Goal: Task Accomplishment & Management: Complete application form

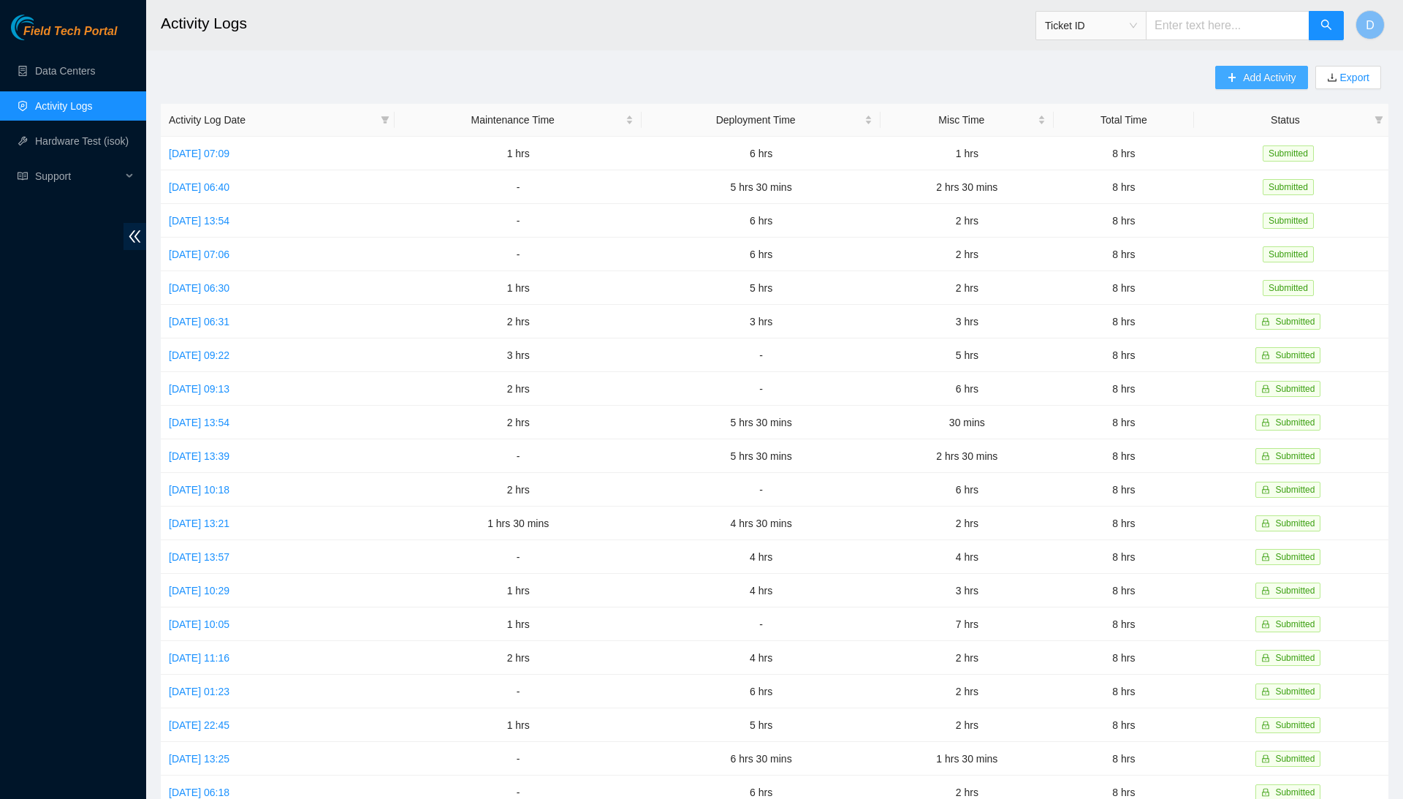
click at [1270, 77] on span "Add Activity" at bounding box center [1269, 77] width 53 height 16
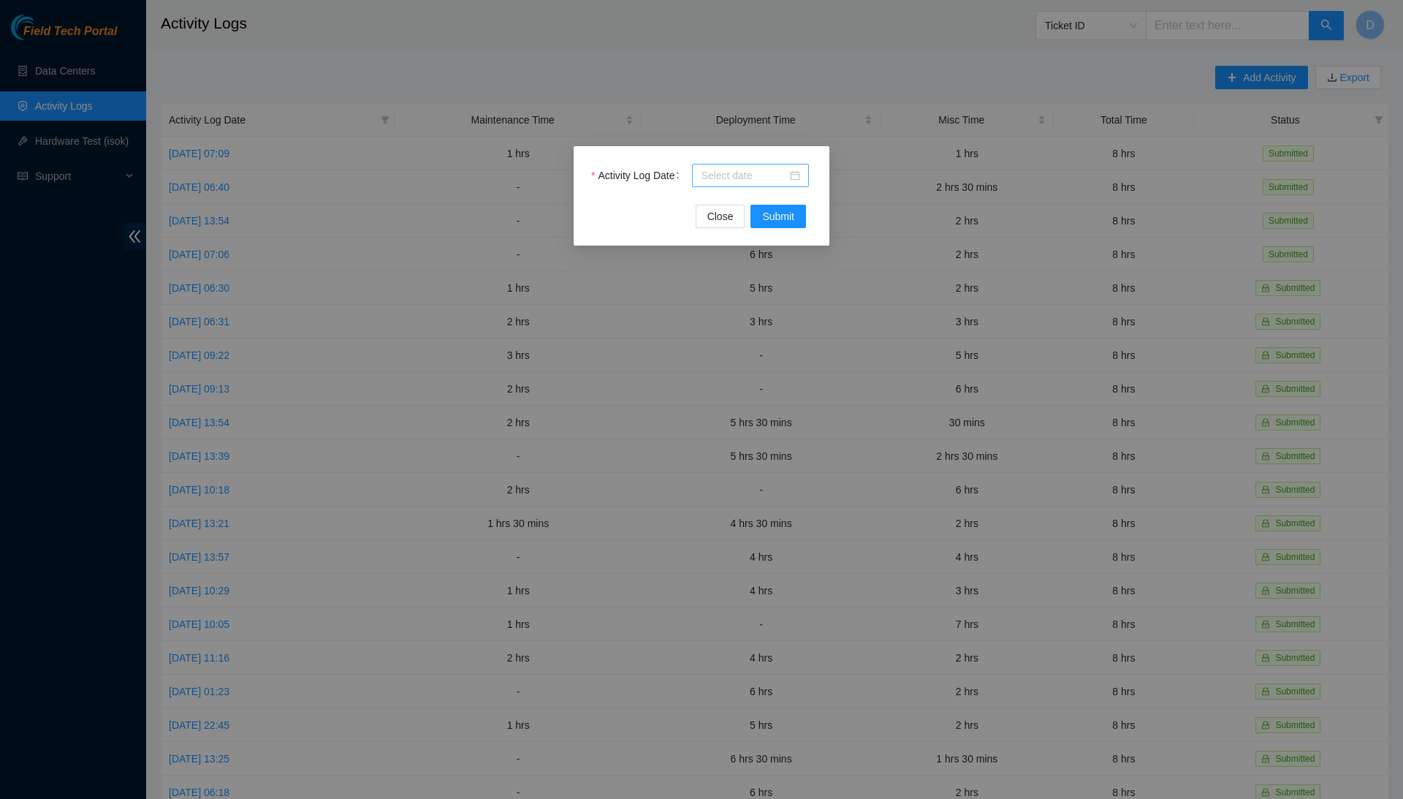
click at [790, 175] on div at bounding box center [750, 175] width 99 height 16
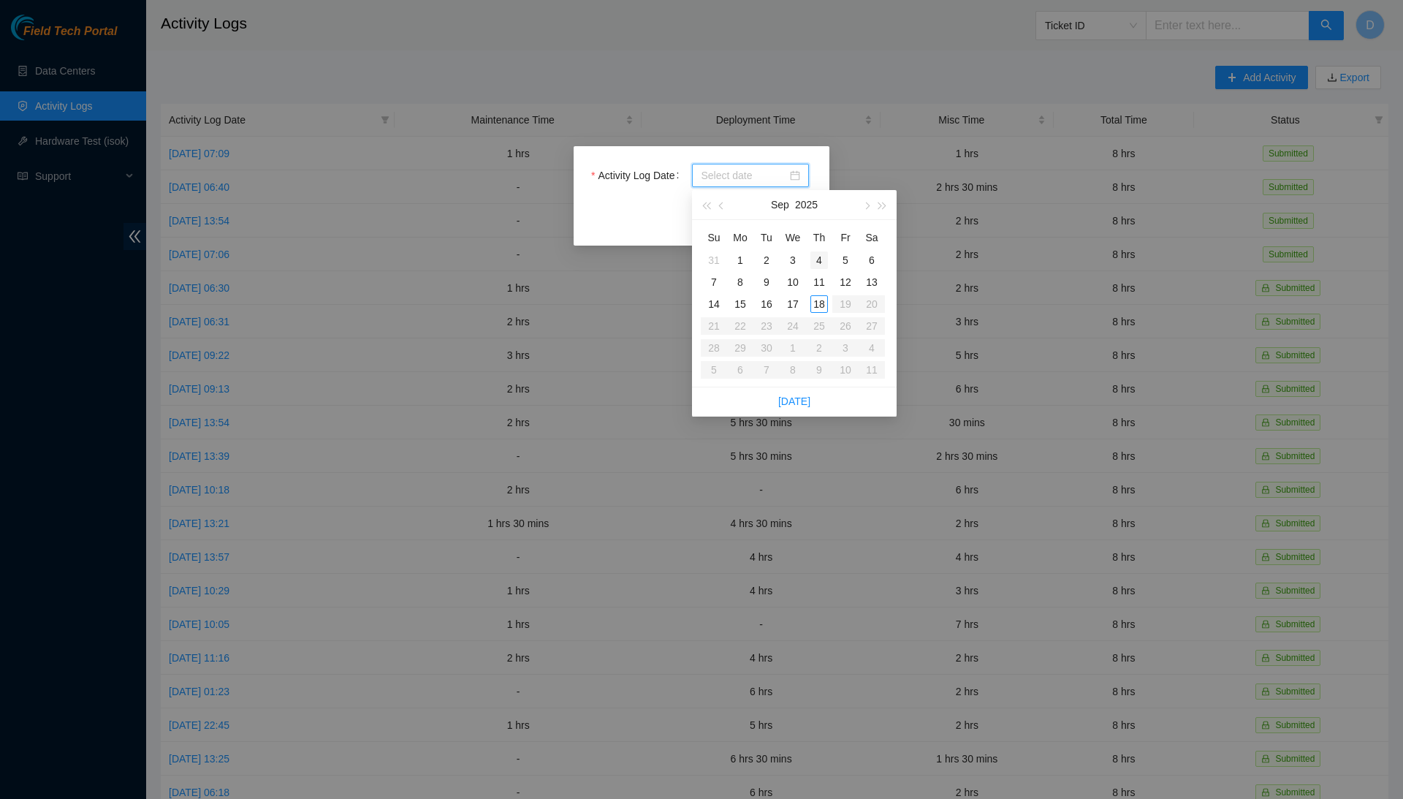
type input "[DATE]"
click at [815, 297] on div "18" at bounding box center [819, 304] width 18 height 18
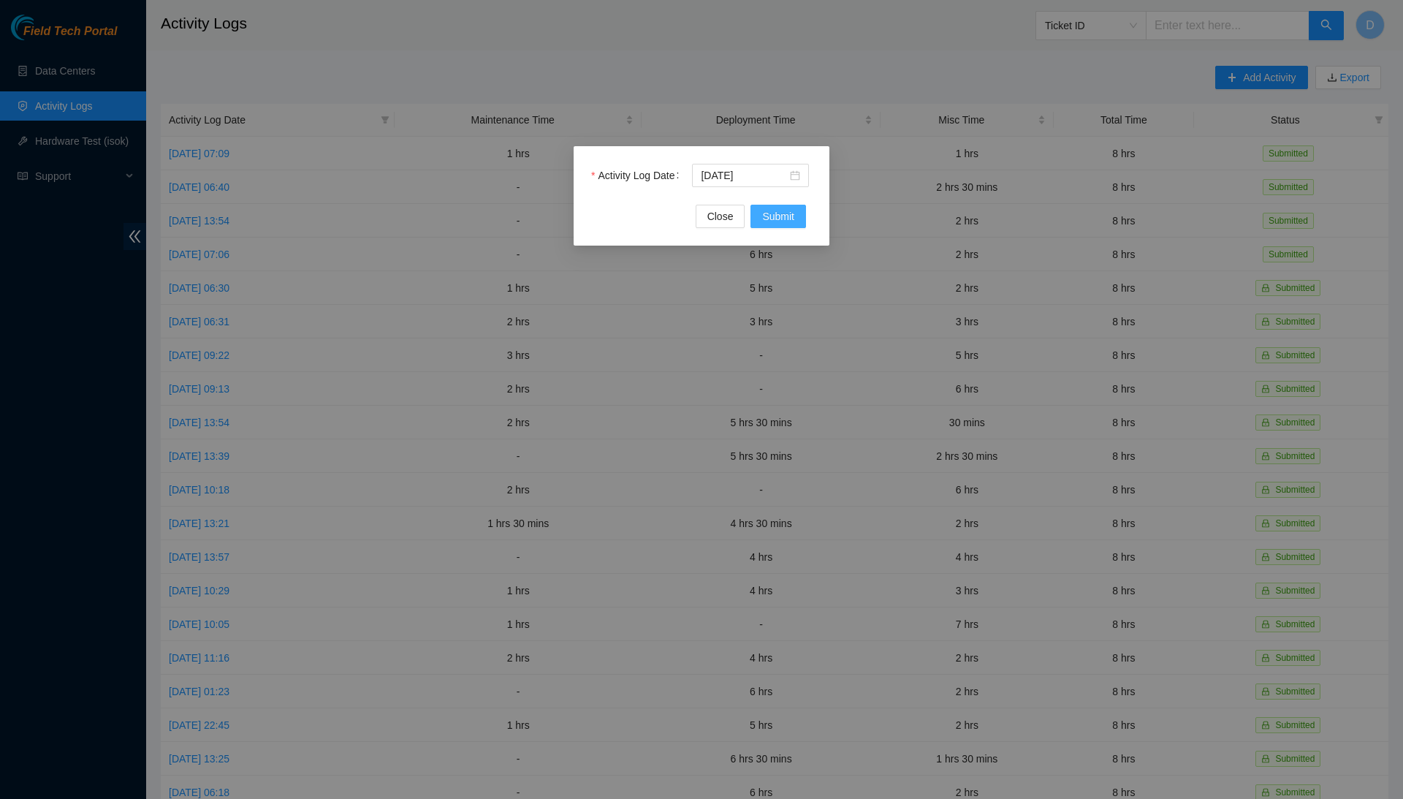
click at [775, 222] on span "Submit" at bounding box center [778, 216] width 32 height 16
click at [740, 170] on input "Activity Log Date" at bounding box center [744, 175] width 86 height 16
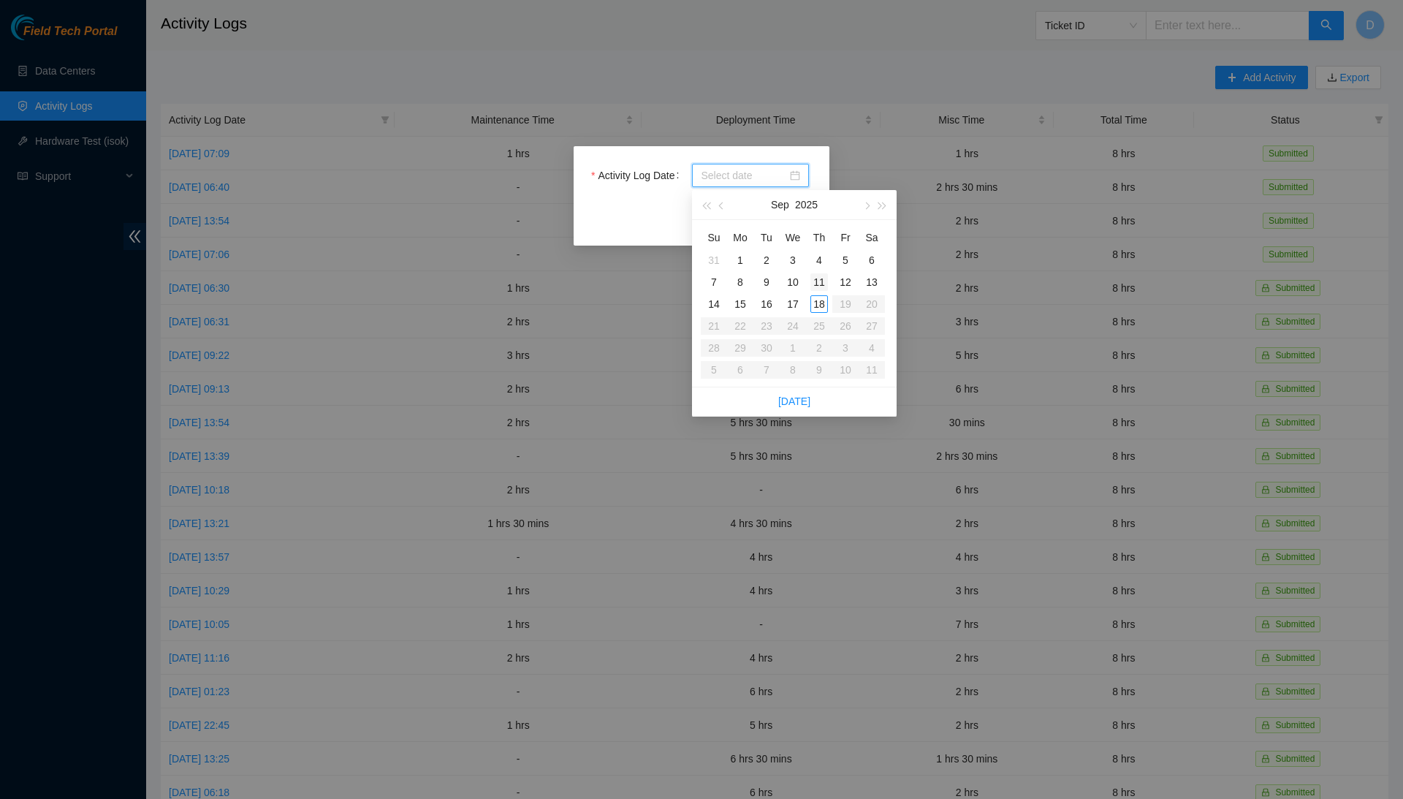
type input "2025-09-04"
type input "[DATE]"
click at [820, 305] on div "18" at bounding box center [819, 304] width 18 height 18
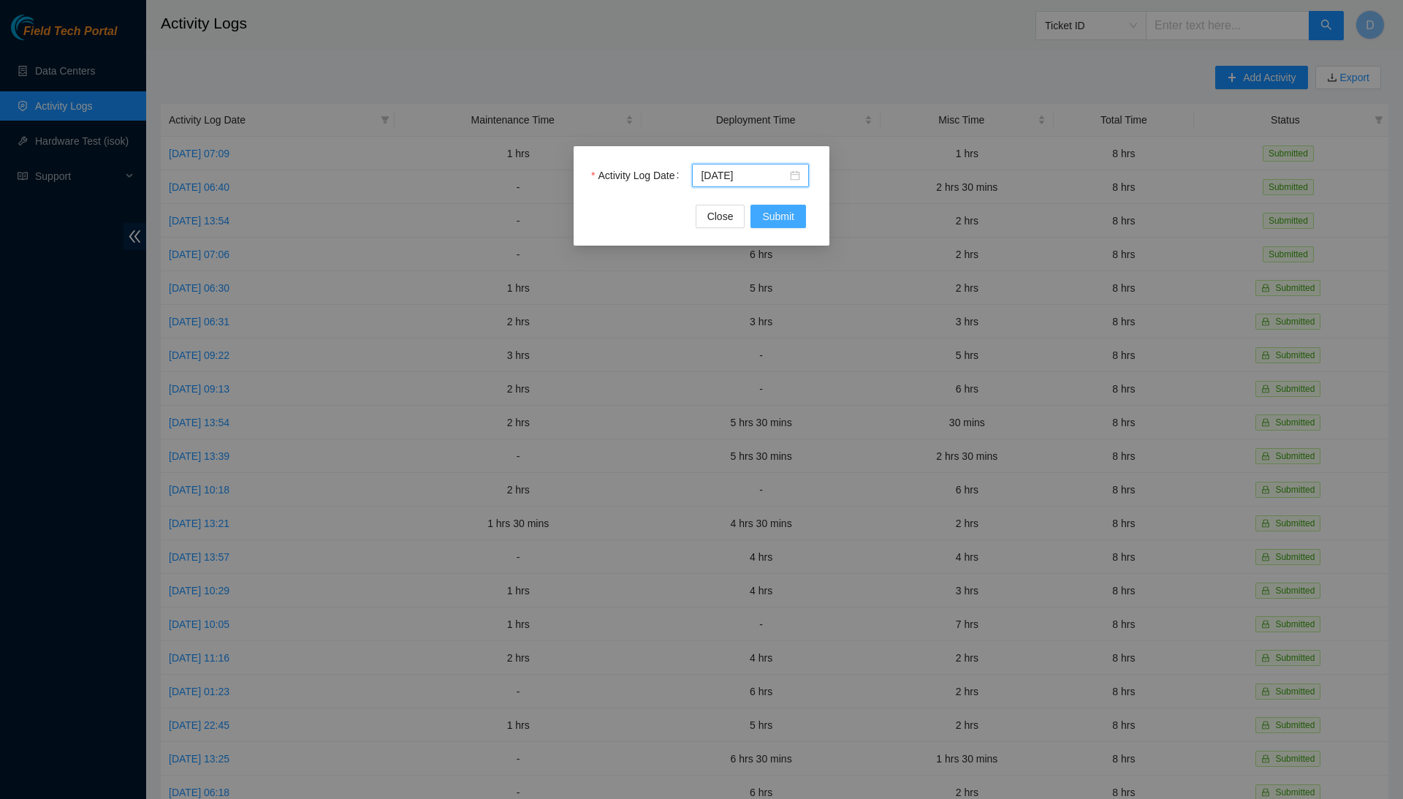
click at [773, 219] on span "Submit" at bounding box center [778, 216] width 32 height 16
click at [777, 170] on input "Activity Log Date" at bounding box center [744, 175] width 86 height 16
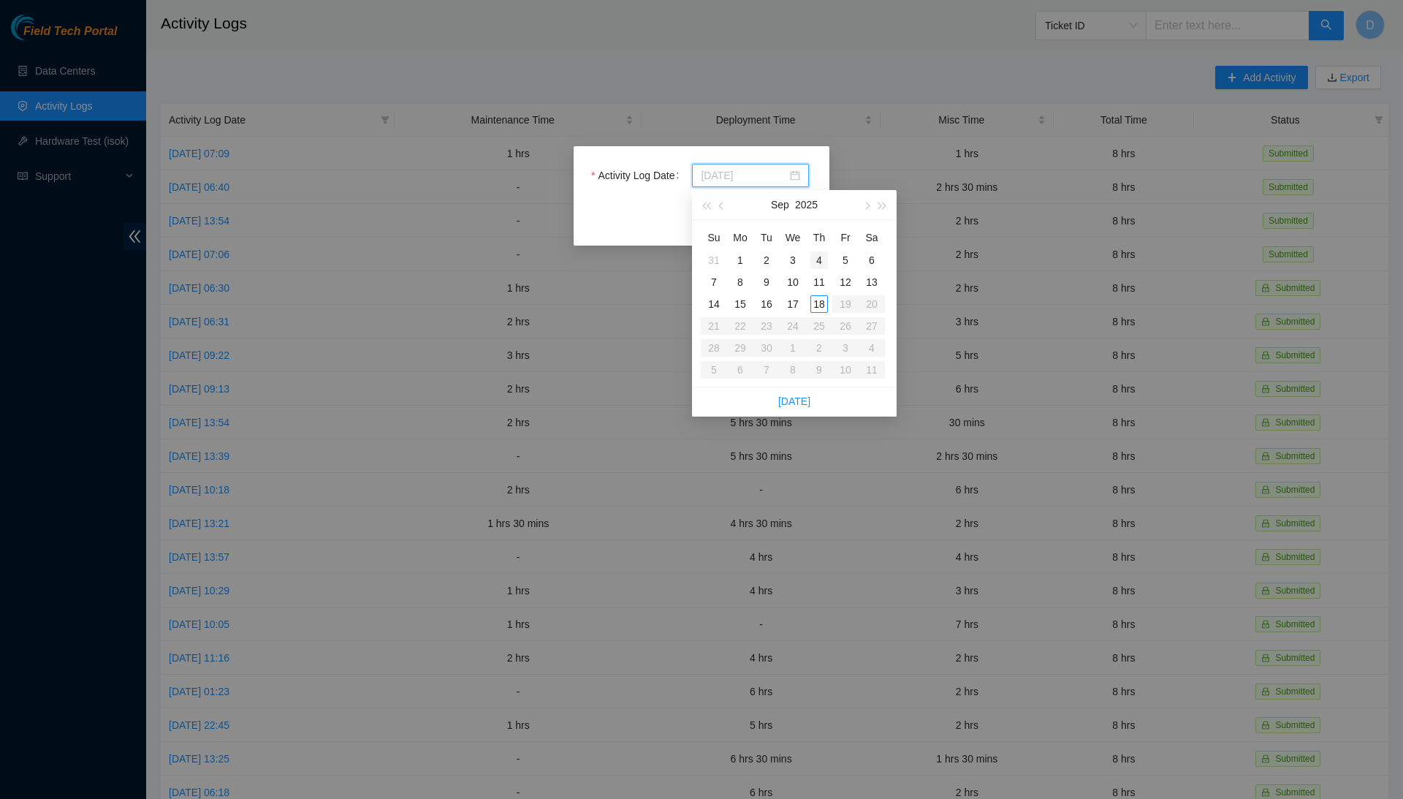
type input "2025-09-04"
type input "[DATE]"
click at [825, 296] on div "18" at bounding box center [819, 304] width 18 height 18
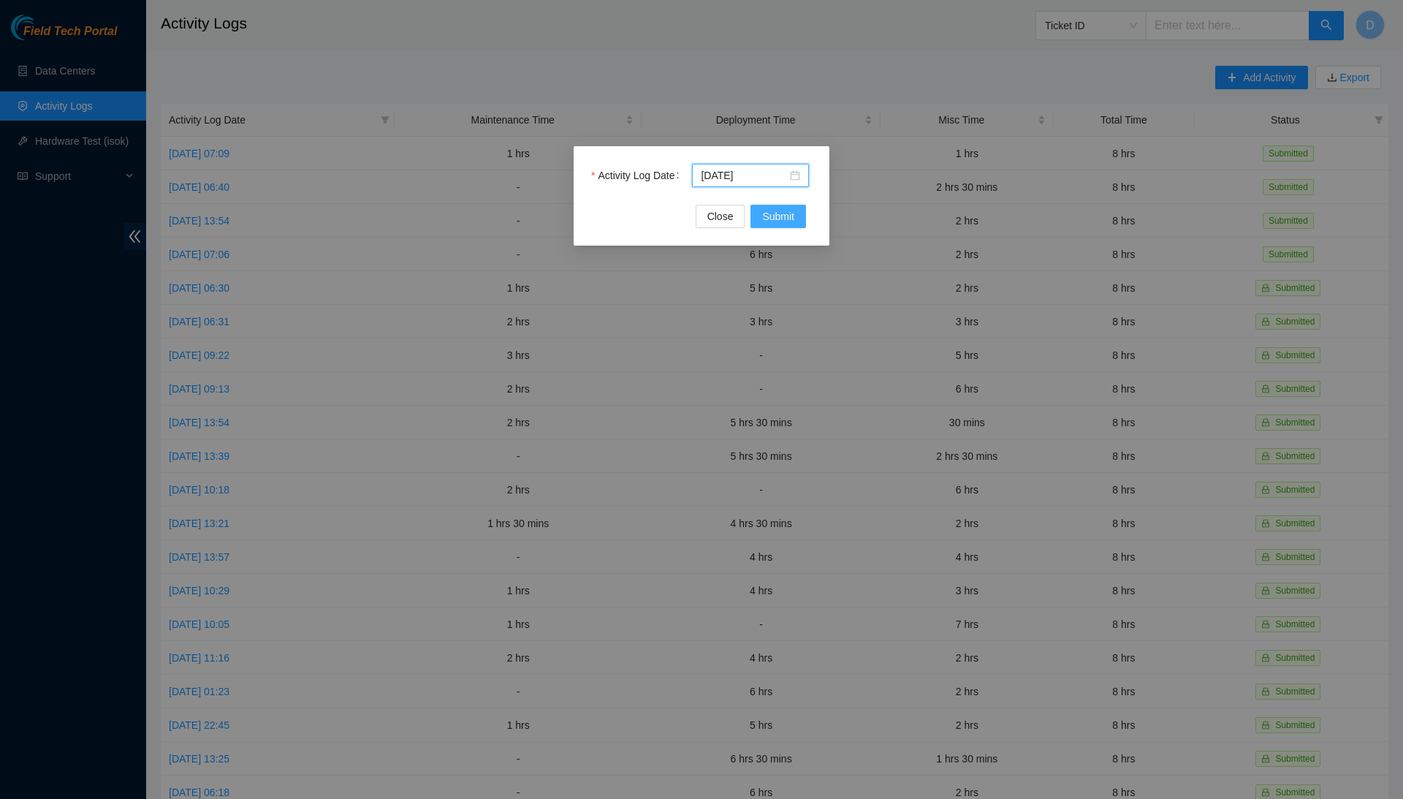
click at [792, 217] on span "Submit" at bounding box center [778, 216] width 32 height 16
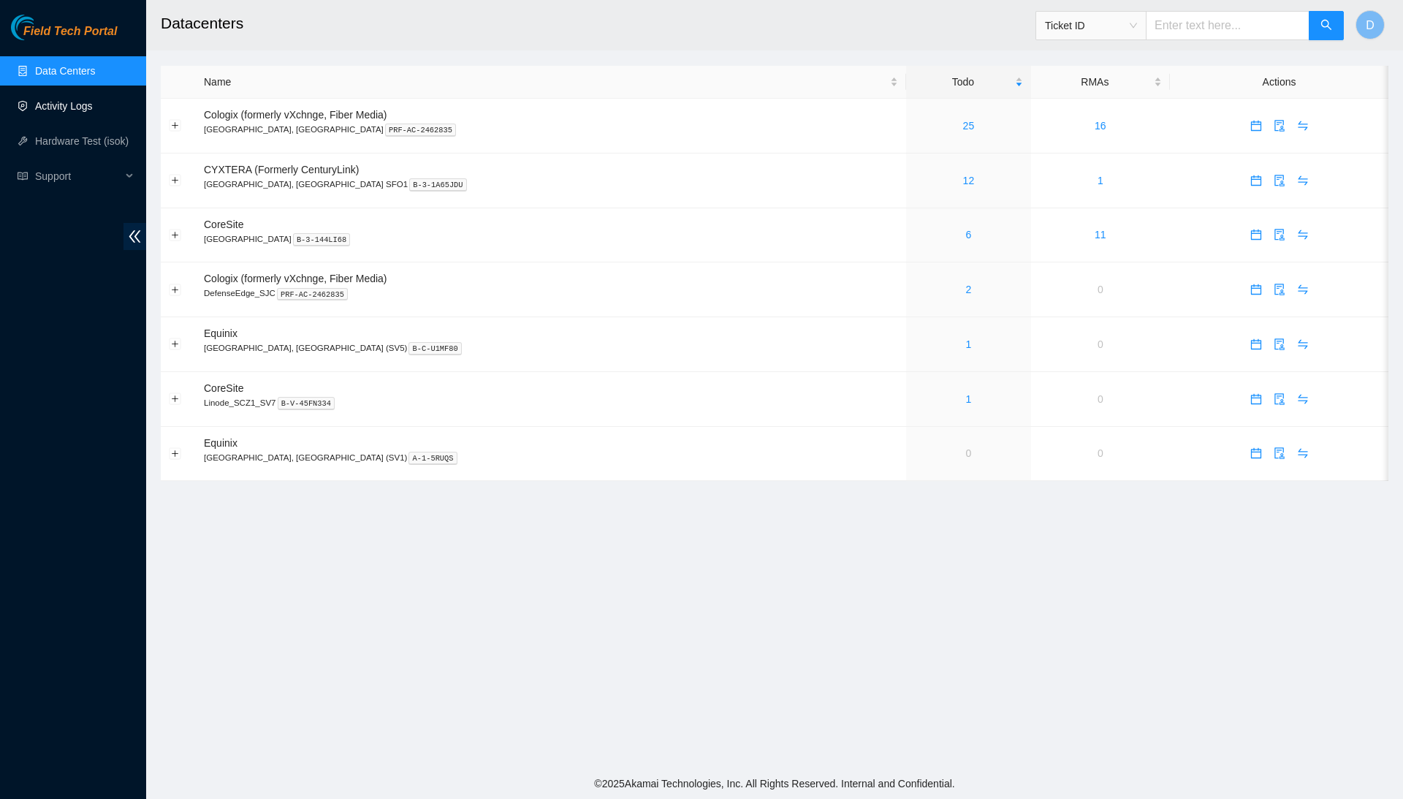
click at [93, 100] on link "Activity Logs" at bounding box center [64, 106] width 58 height 12
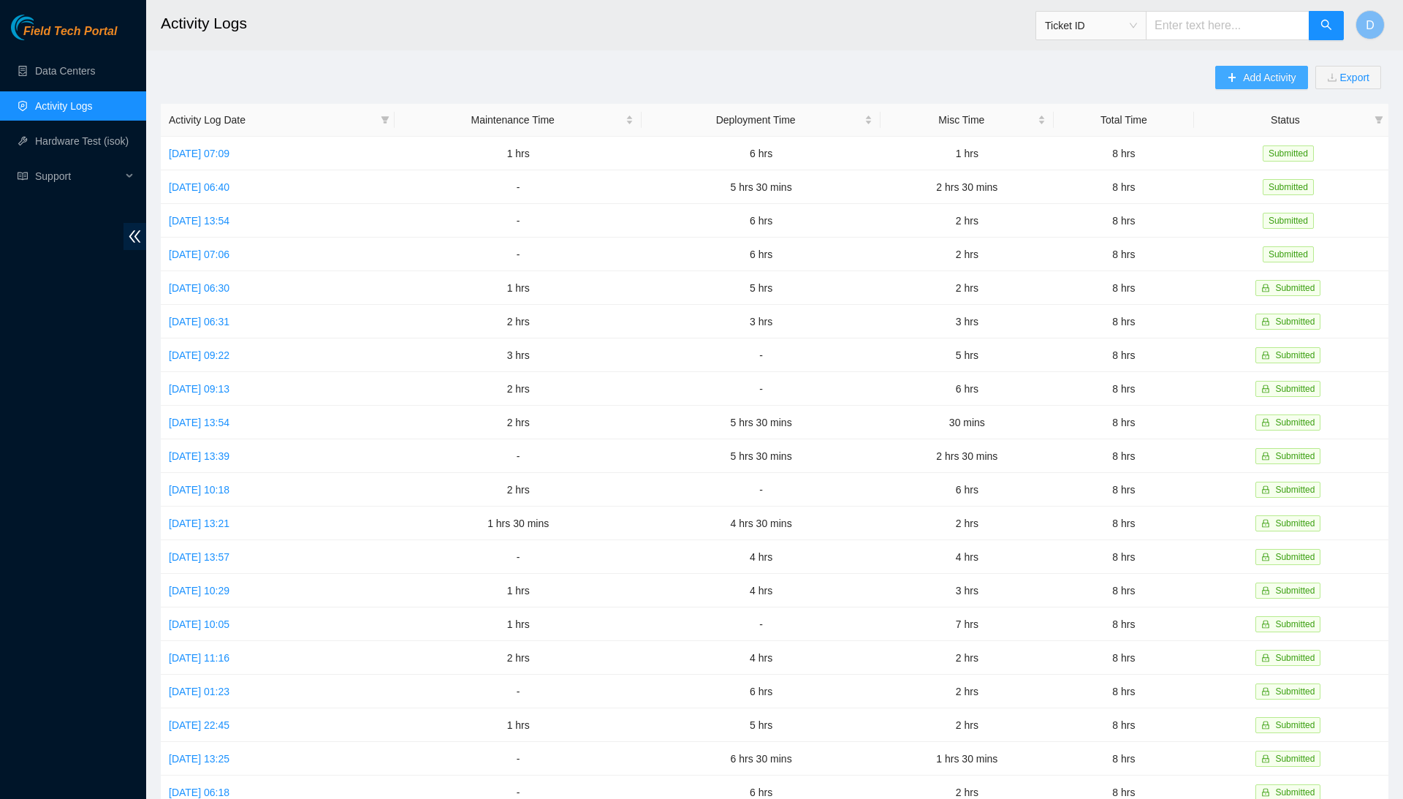
click at [1266, 80] on span "Add Activity" at bounding box center [1269, 77] width 53 height 16
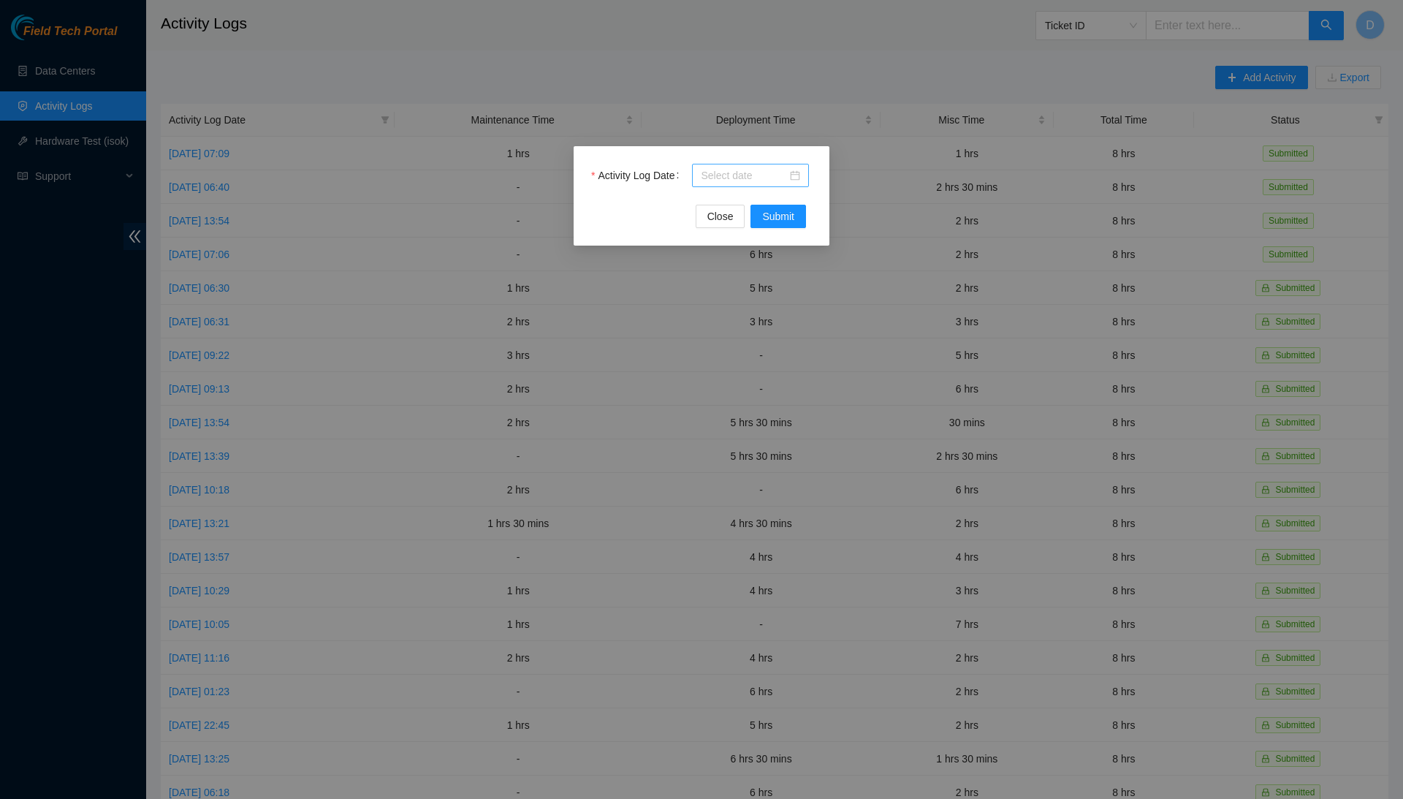
click at [755, 185] on div at bounding box center [750, 175] width 117 height 23
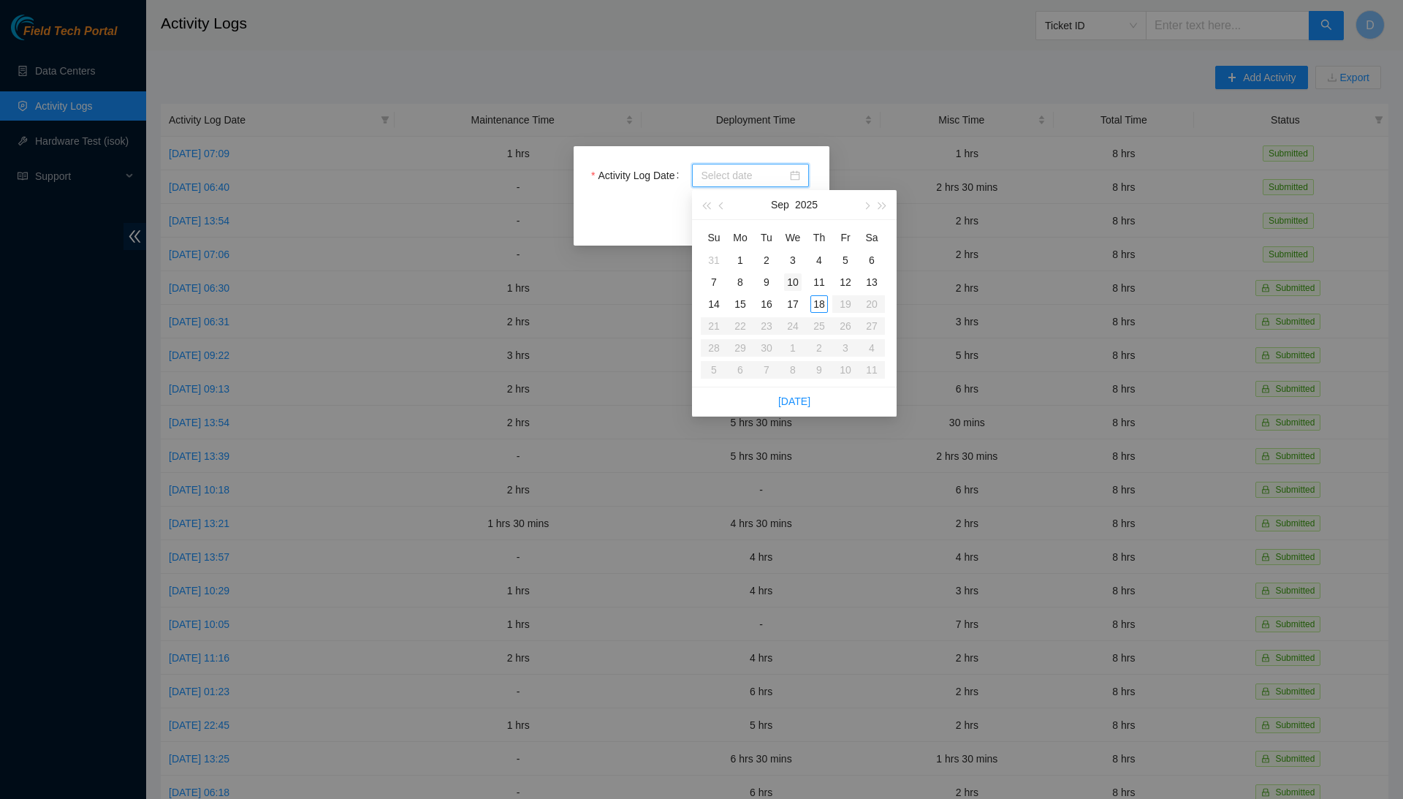
type input "[DATE]"
click at [819, 303] on div "18" at bounding box center [819, 304] width 18 height 18
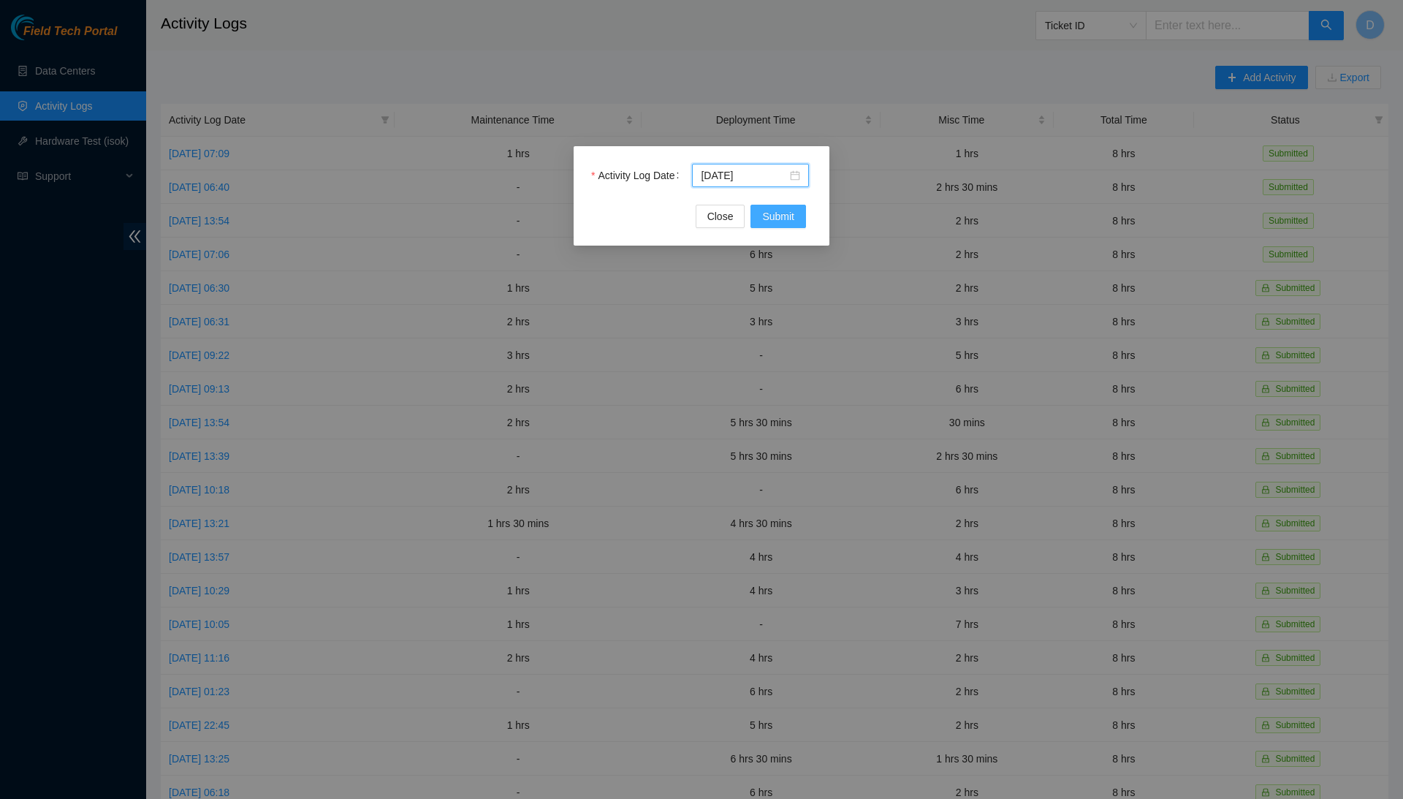
click at [796, 214] on button "Submit" at bounding box center [778, 216] width 56 height 23
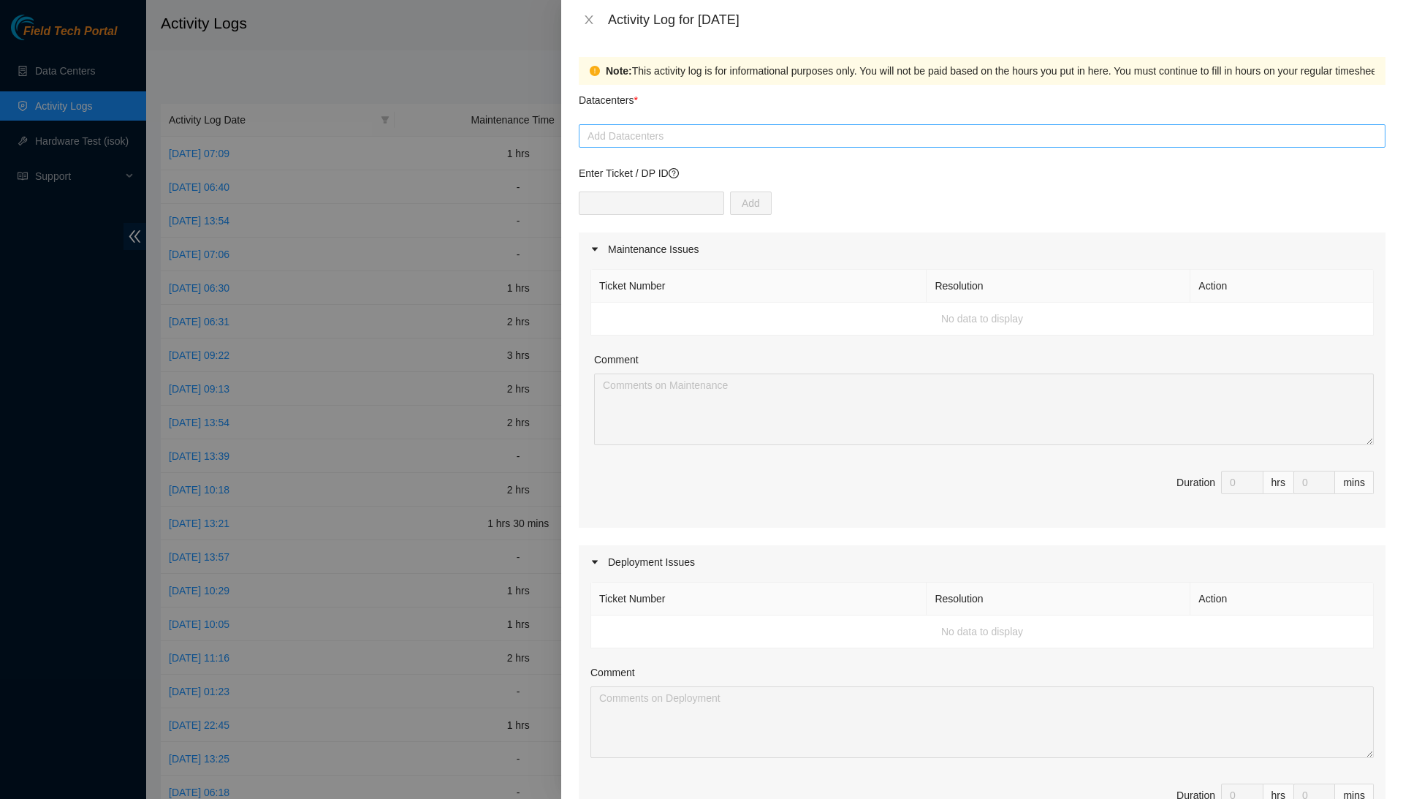
click at [758, 142] on div at bounding box center [981, 136] width 799 height 18
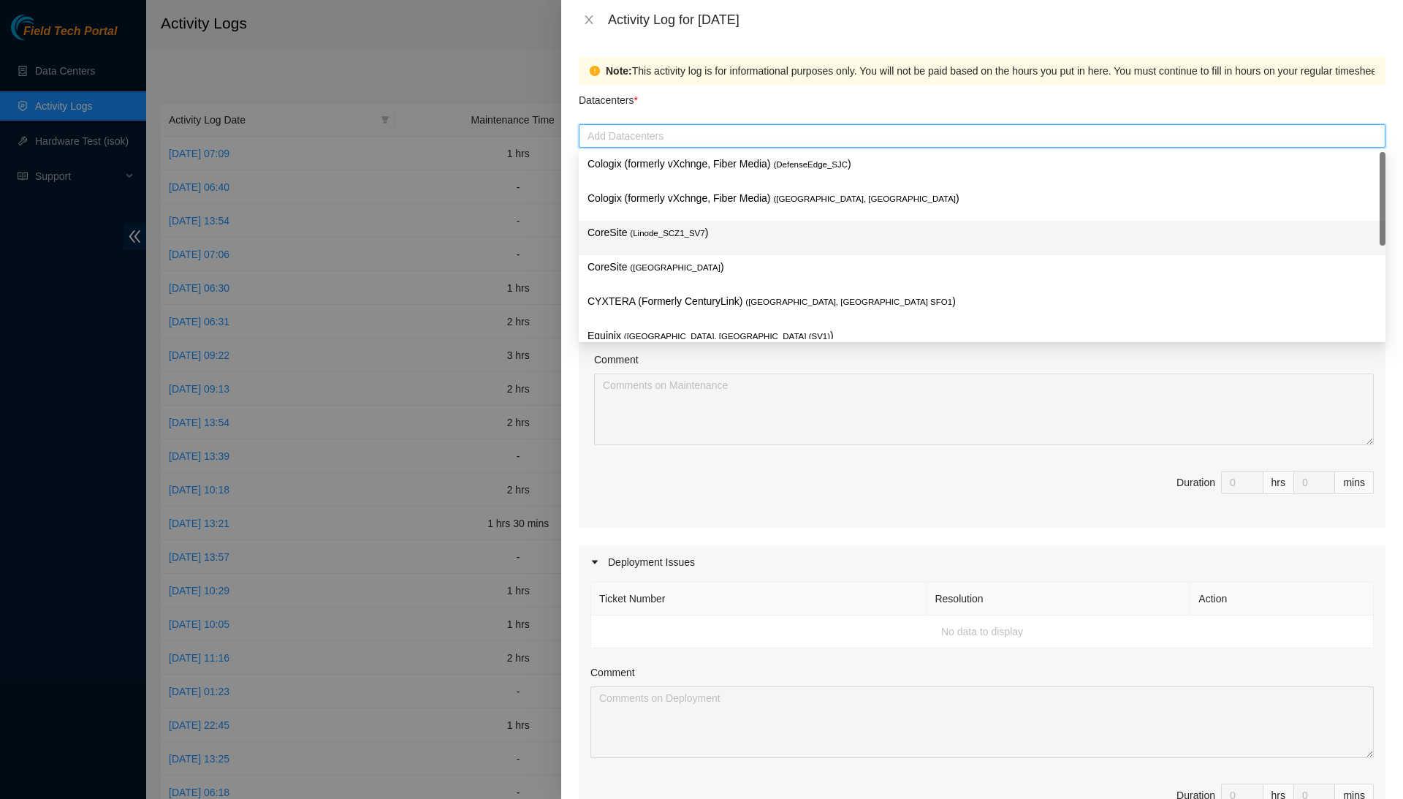
click at [728, 229] on p "CoreSite ( Linode_SCZ1_SV7 )" at bounding box center [981, 232] width 789 height 17
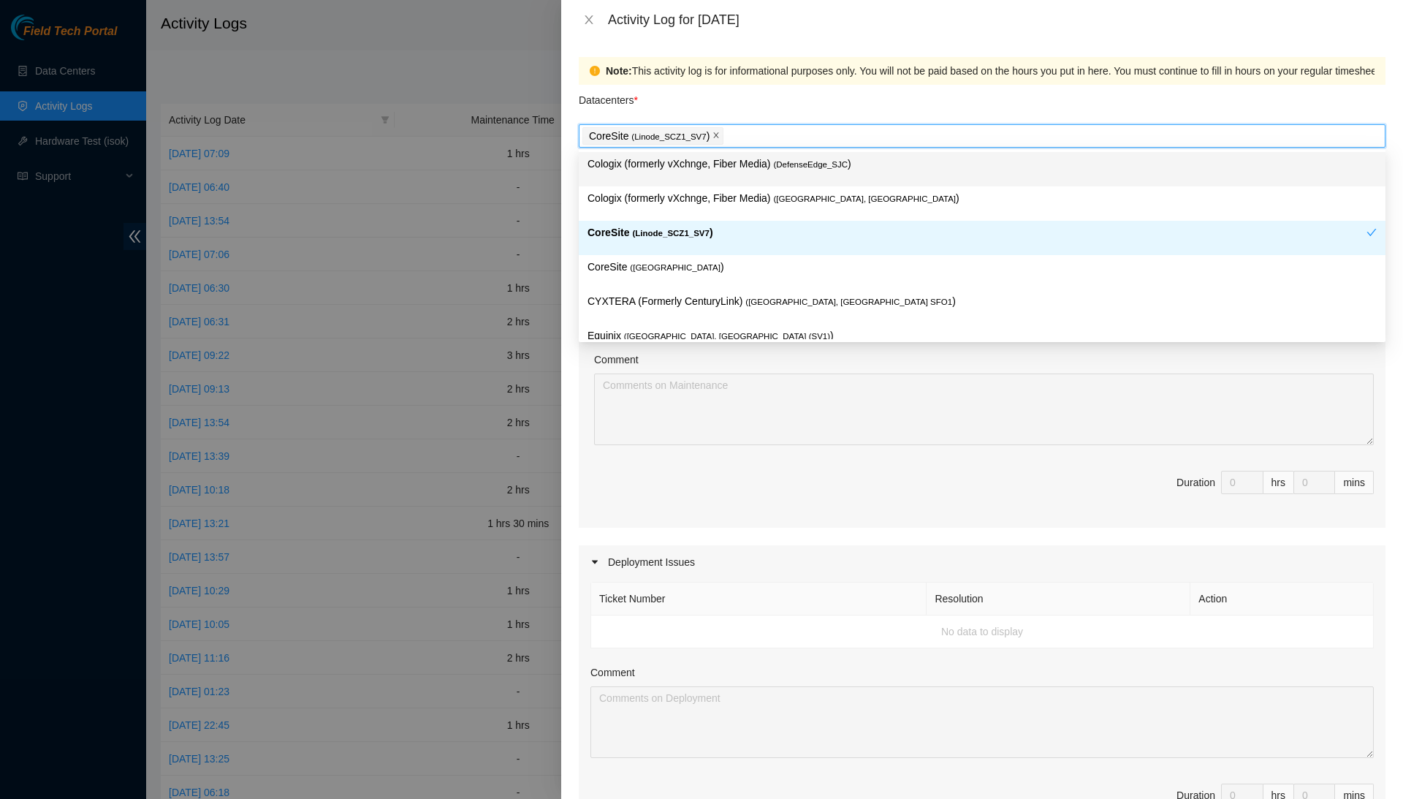
click at [720, 137] on icon "close" at bounding box center [715, 135] width 7 height 7
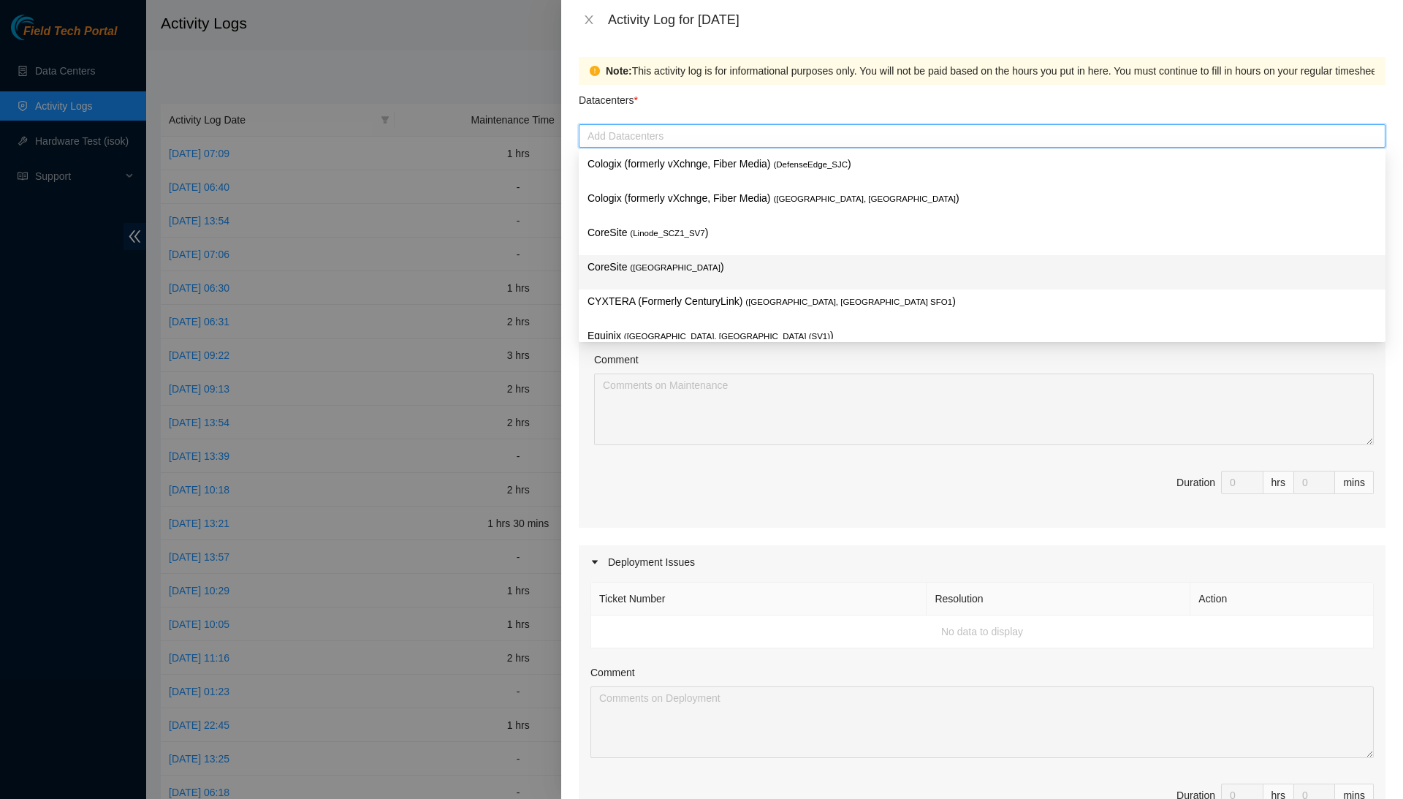
click at [720, 263] on span "( [GEOGRAPHIC_DATA]" at bounding box center [675, 267] width 91 height 9
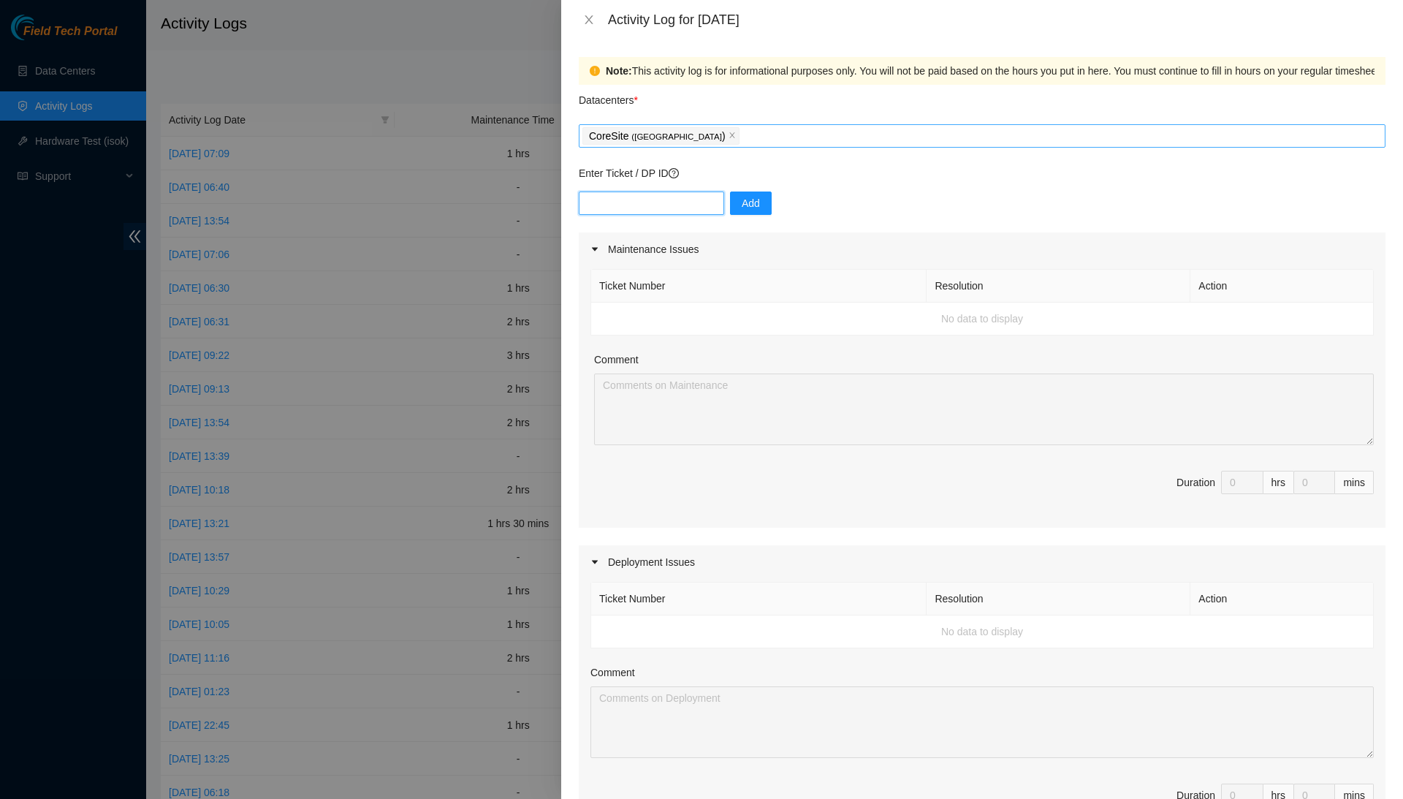
click at [662, 210] on input "text" at bounding box center [651, 202] width 145 height 23
type input "DP80378"
click at [772, 202] on button "Add" at bounding box center [751, 202] width 42 height 23
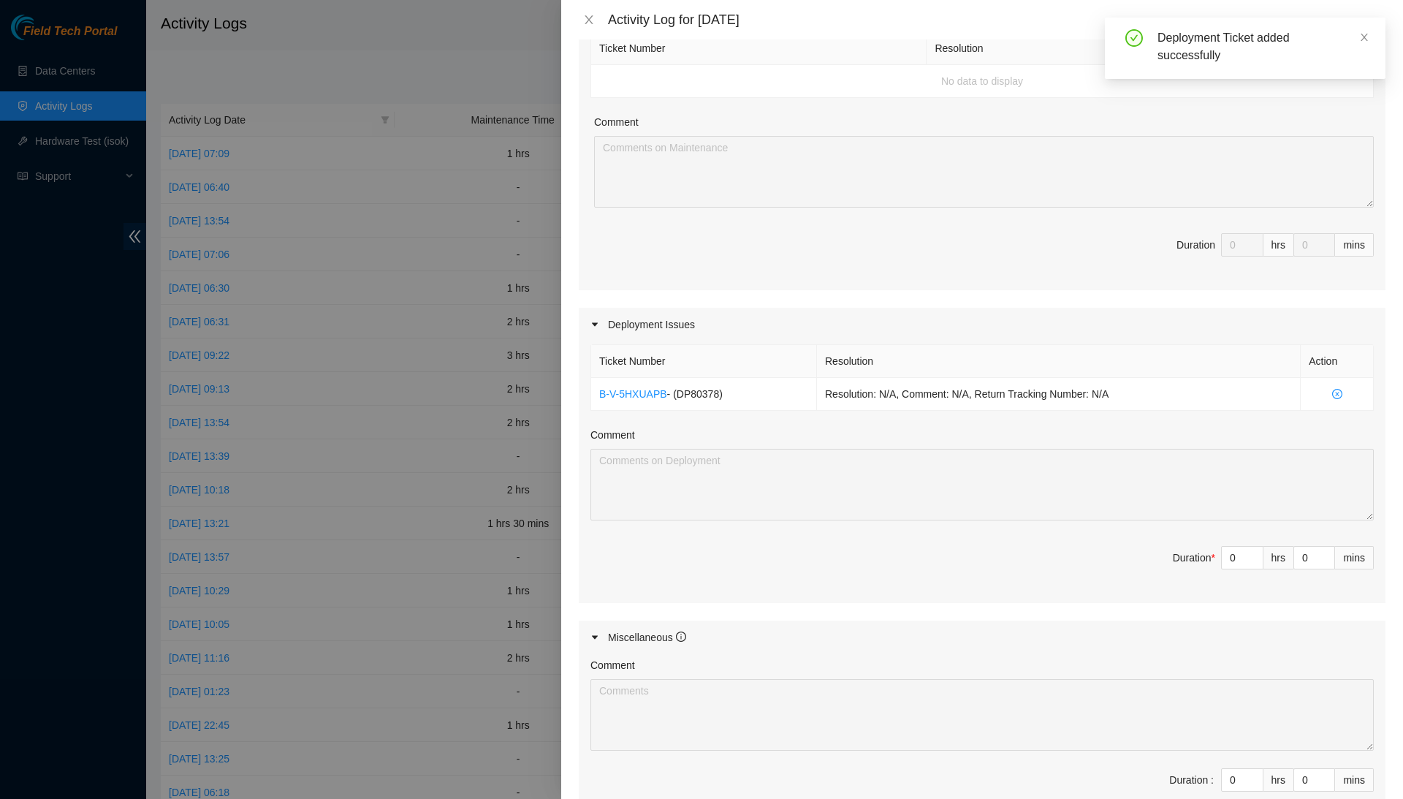
scroll to position [238, 0]
click at [1243, 556] on input "0" at bounding box center [1242, 557] width 41 height 22
type input "2"
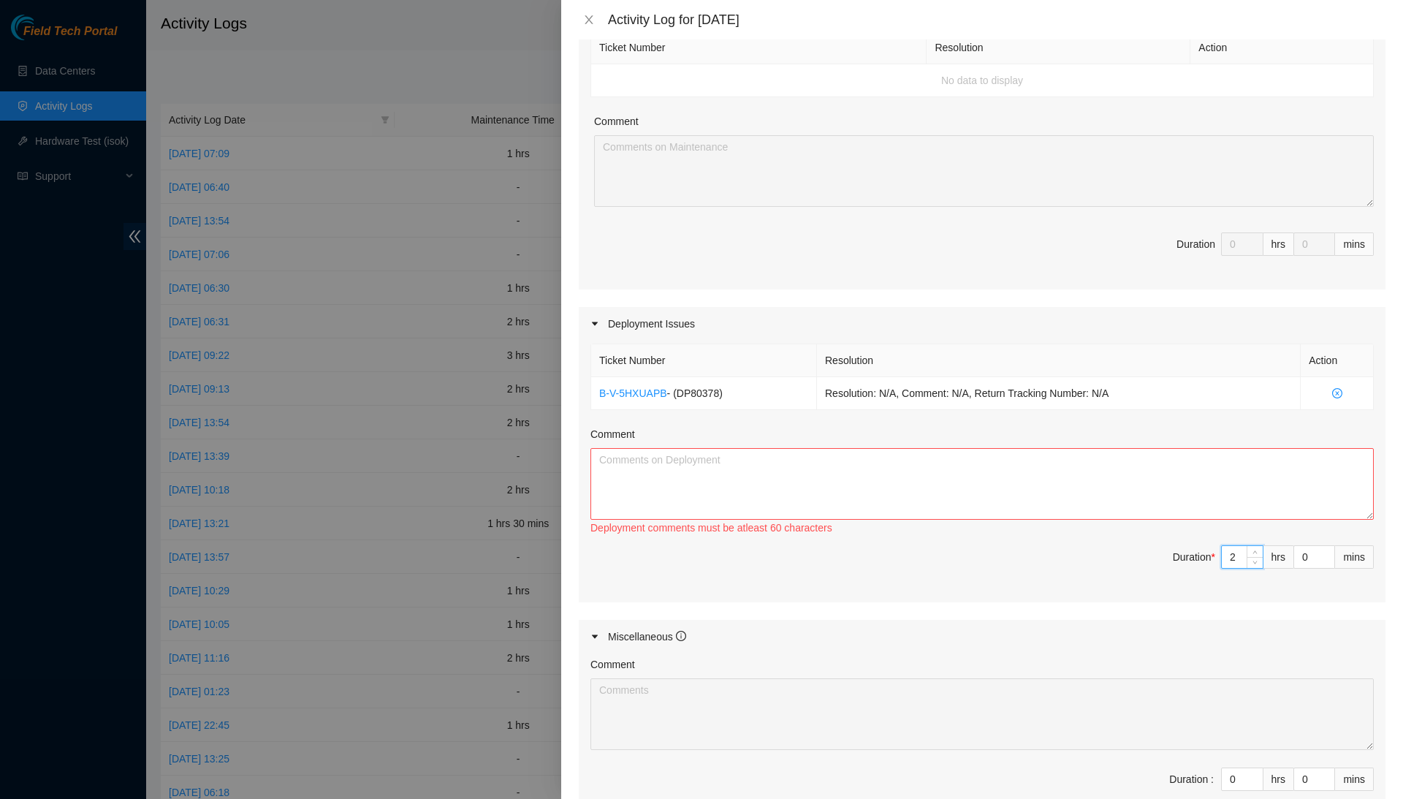
type input "2"
click at [1220, 489] on textarea "Comment" at bounding box center [981, 484] width 783 height 72
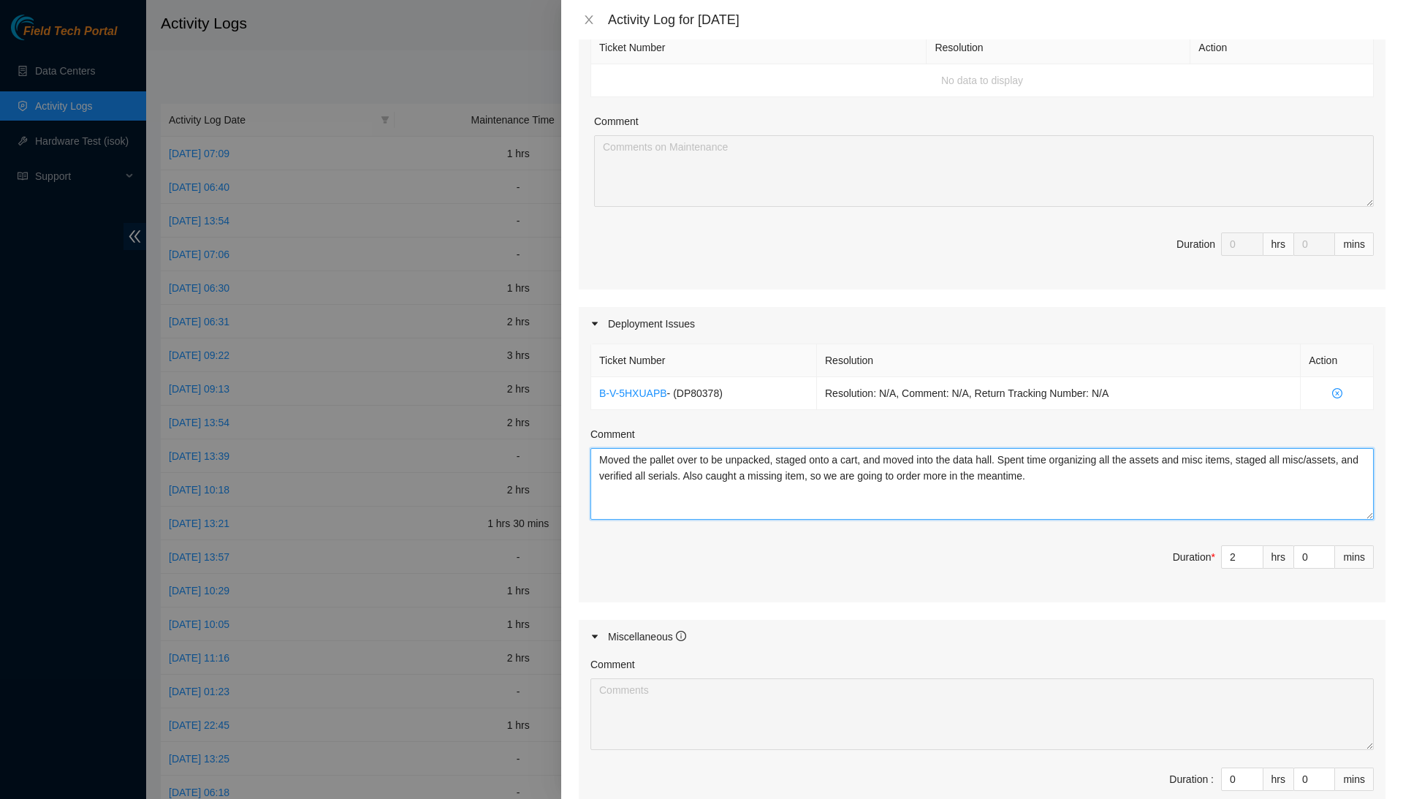
click at [1170, 471] on textarea "Moved the pallet over to be unpacked, staged onto a cart, and moved into the da…" at bounding box center [981, 484] width 783 height 72
click at [1059, 471] on textarea "Moved the pallet over to be unpacked, staged onto a cart, and moved into the da…" at bounding box center [981, 484] width 783 height 72
click at [1112, 463] on textarea "Moved the pallet over to be unpacked, staged onto a cart, and moved into the da…" at bounding box center [981, 484] width 783 height 72
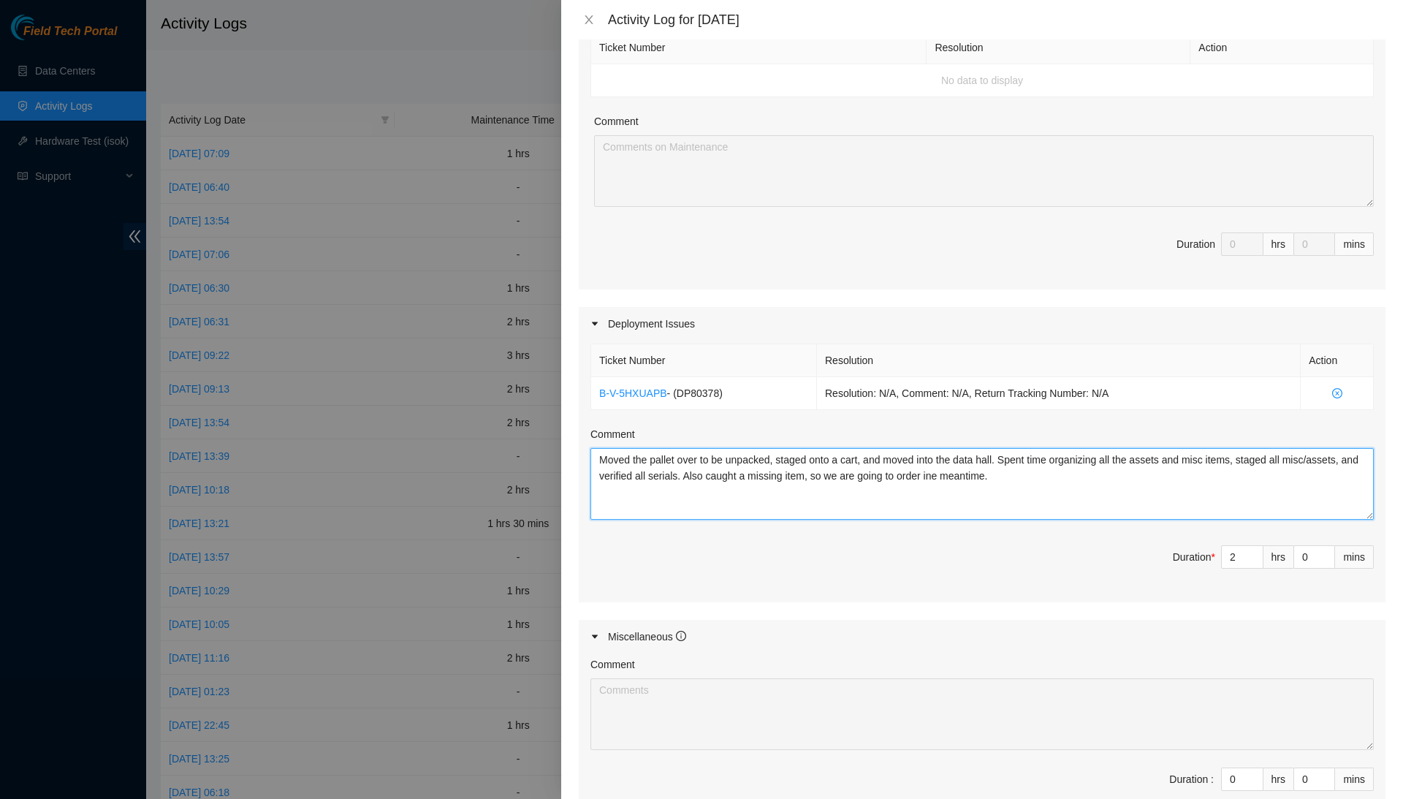
click at [1112, 463] on textarea "Moved the pallet over to be unpacked, staged onto a cart, and moved into the da…" at bounding box center [981, 484] width 783 height 72
click at [1125, 482] on textarea "Moved the pallet over to be unpacked, staged onto a cart, and moved into the da…" at bounding box center [981, 484] width 783 height 72
click at [1138, 501] on textarea "Moved the pallet over to be unpacked, staged onto a cart, and moved into the da…" at bounding box center [981, 484] width 783 height 72
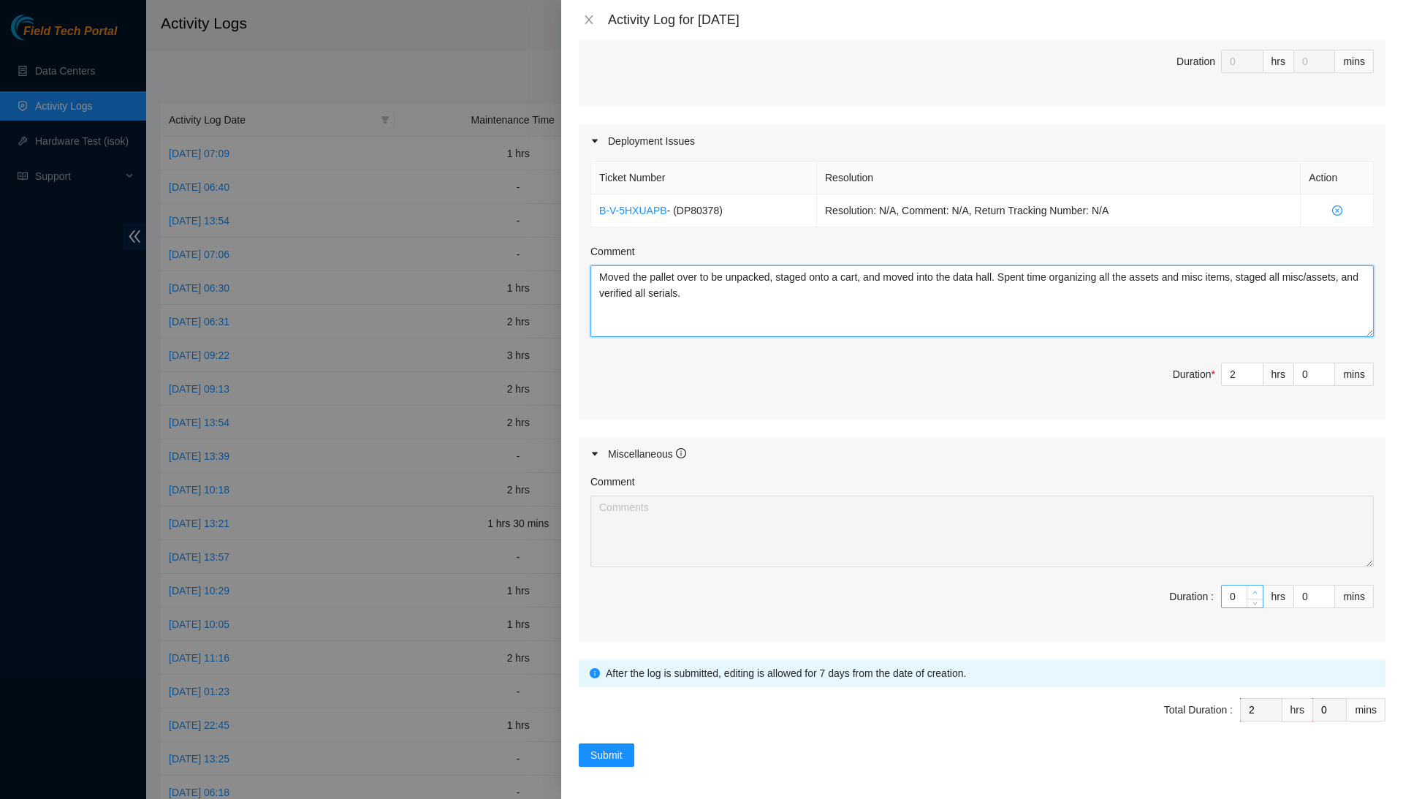
scroll to position [419, 0]
type textarea "Moved the pallet over to be unpacked, staged onto a cart, and moved into the da…"
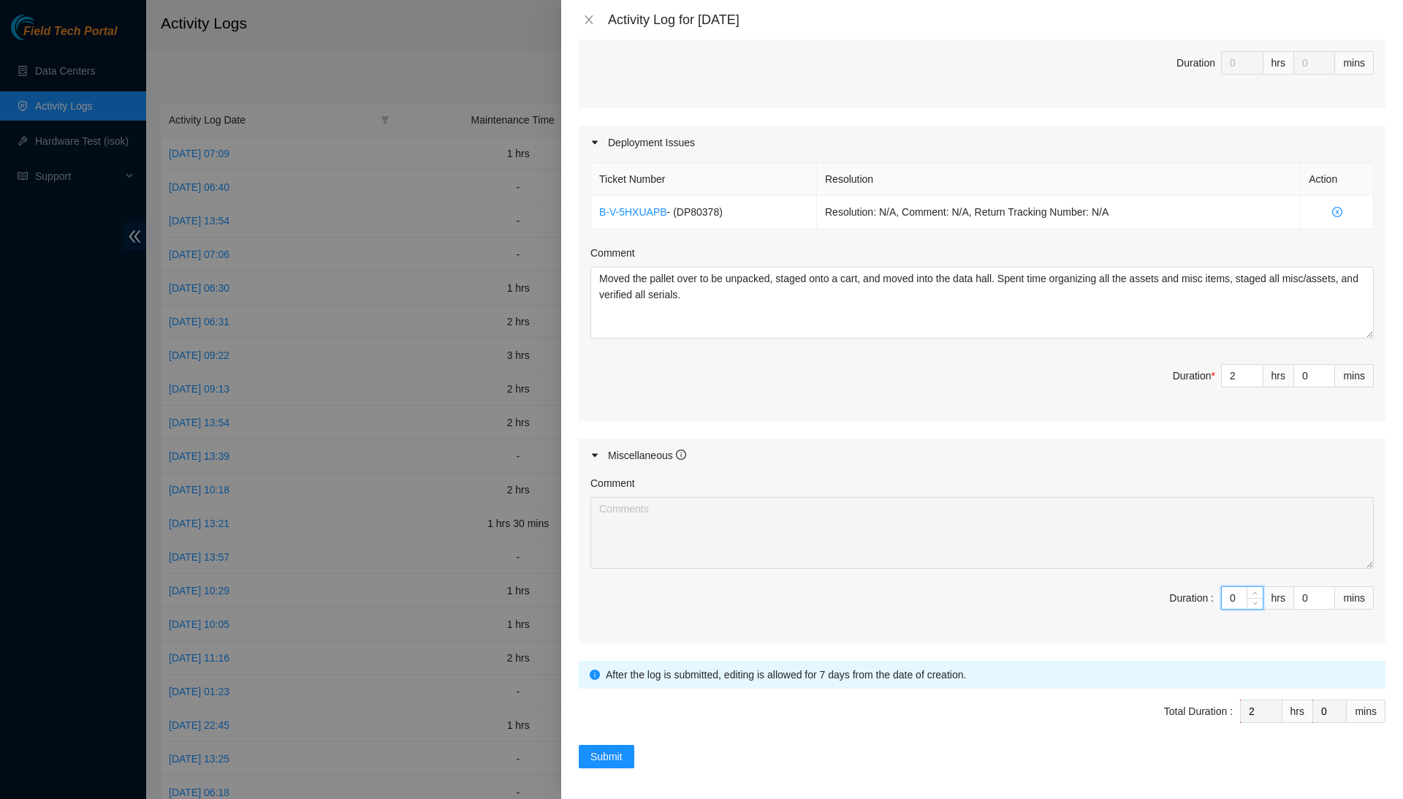
click at [1233, 594] on input "0" at bounding box center [1242, 598] width 41 height 22
type input "6"
type input "8"
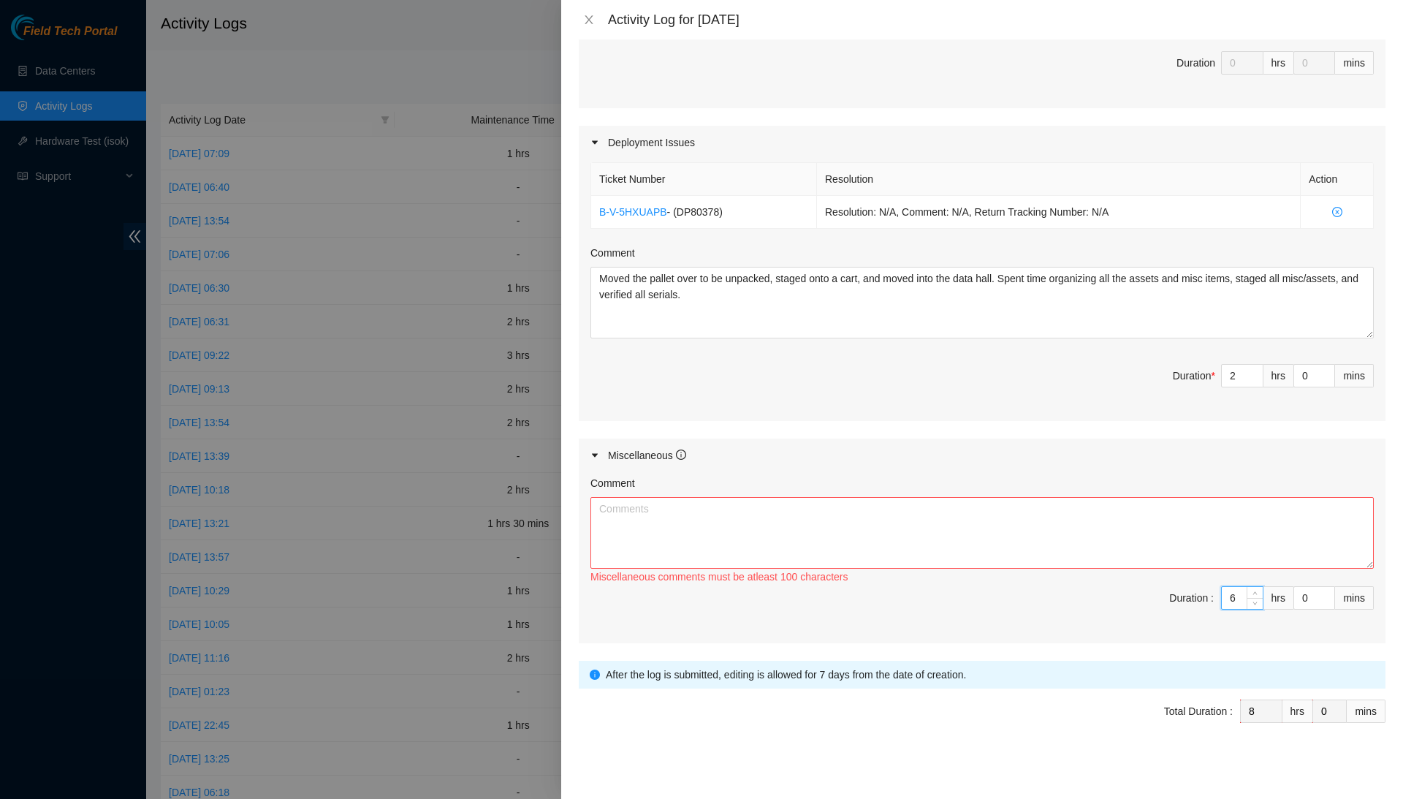
type input "6"
click at [1240, 544] on textarea "Comment" at bounding box center [981, 533] width 783 height 72
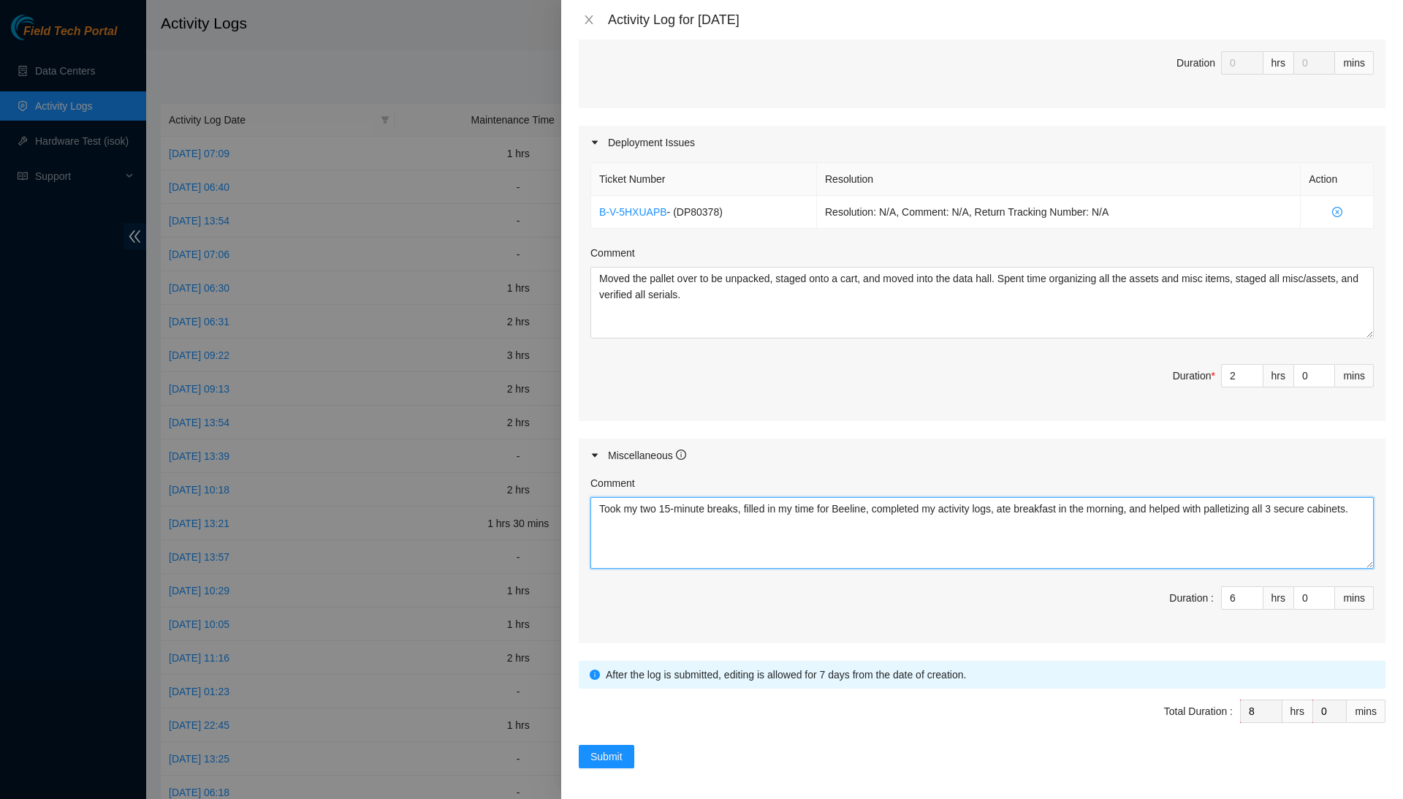
click at [737, 524] on textarea "Took my two 15-minute breaks, filled in my time for Beeline, completed my activ…" at bounding box center [981, 533] width 783 height 72
type textarea "Took my two 15-minute breaks, filled in my time for Beeline, completed my activ…"
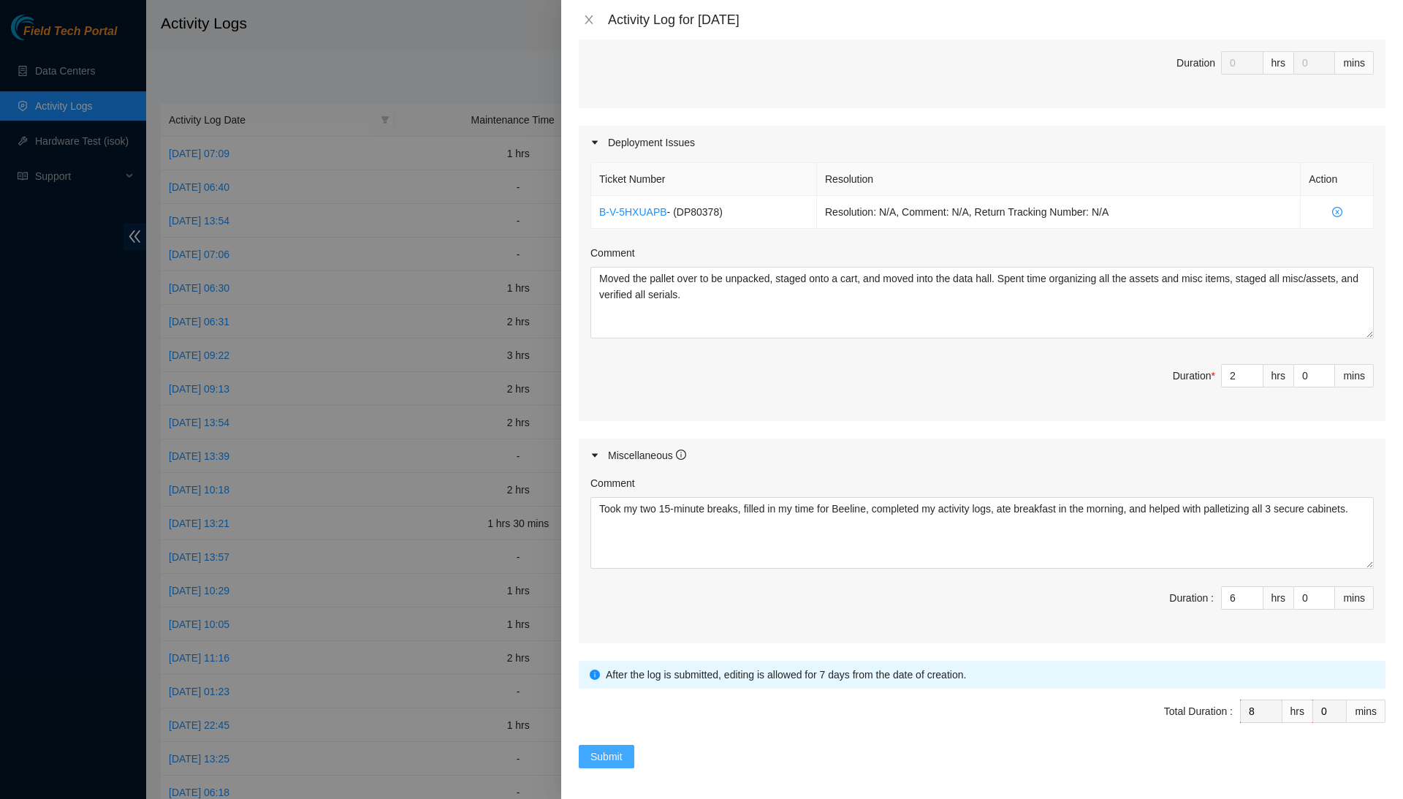
click at [623, 748] on span "Submit" at bounding box center [606, 756] width 32 height 16
